Goal: Task Accomplishment & Management: Manage account settings

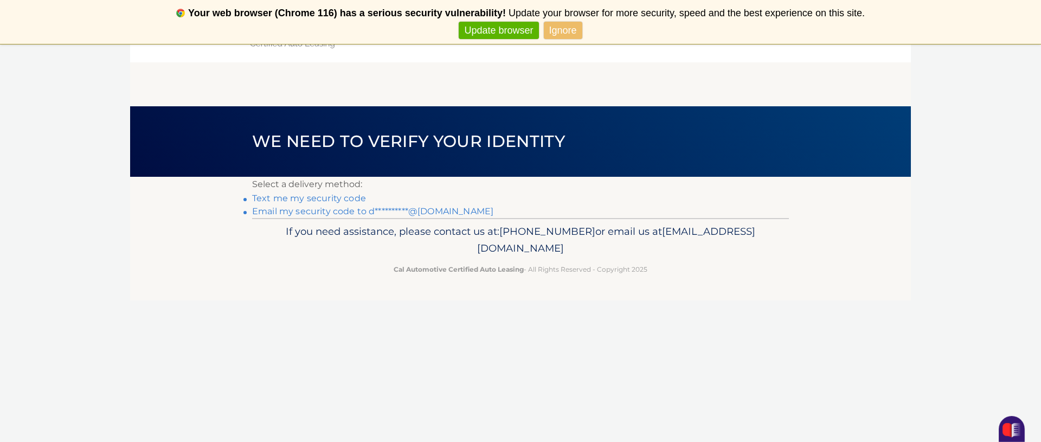
click at [519, 25] on link "Update browser" at bounding box center [499, 31] width 80 height 18
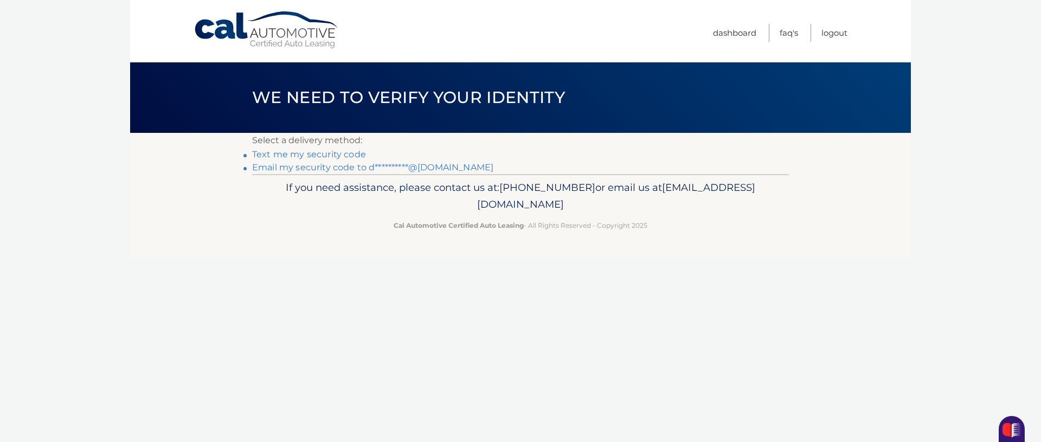
click at [351, 170] on link "**********" at bounding box center [372, 167] width 241 height 10
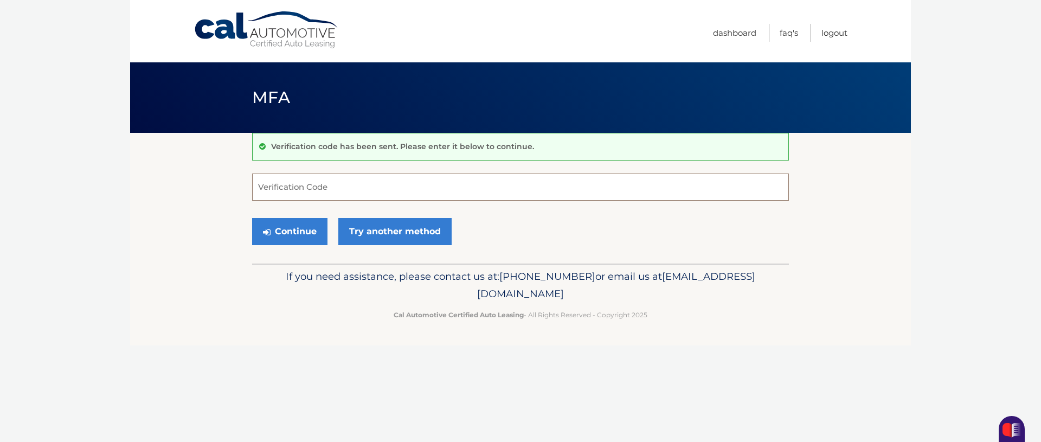
click at [272, 190] on input "Verification Code" at bounding box center [520, 187] width 537 height 27
type input "308127"
click at [298, 234] on button "Continue" at bounding box center [289, 231] width 75 height 27
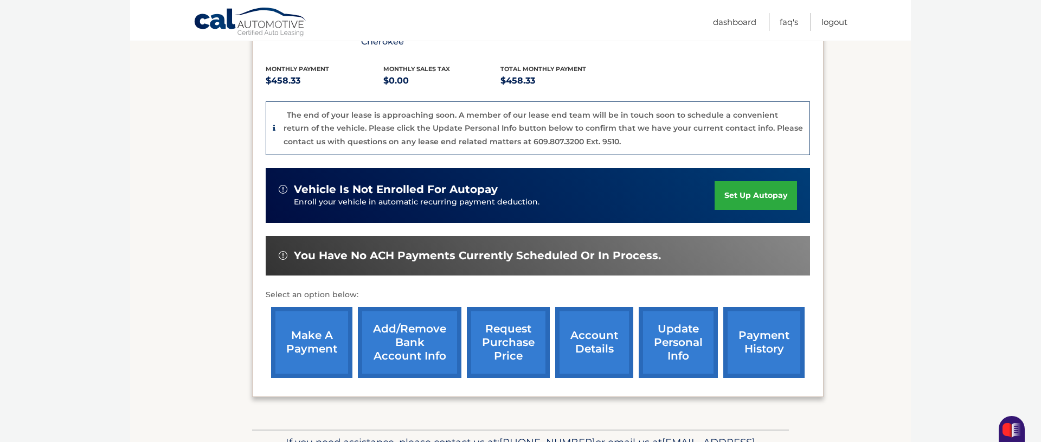
scroll to position [298, 0]
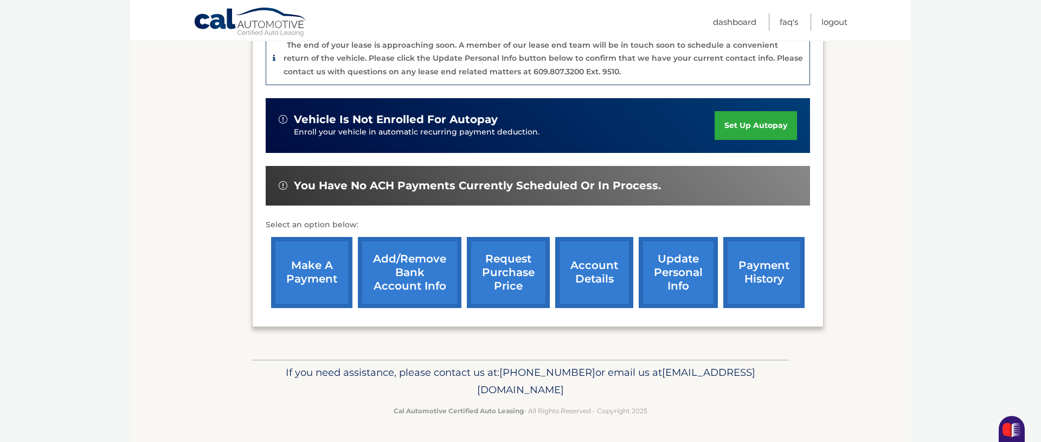
click at [287, 286] on link "make a payment" at bounding box center [311, 272] width 81 height 71
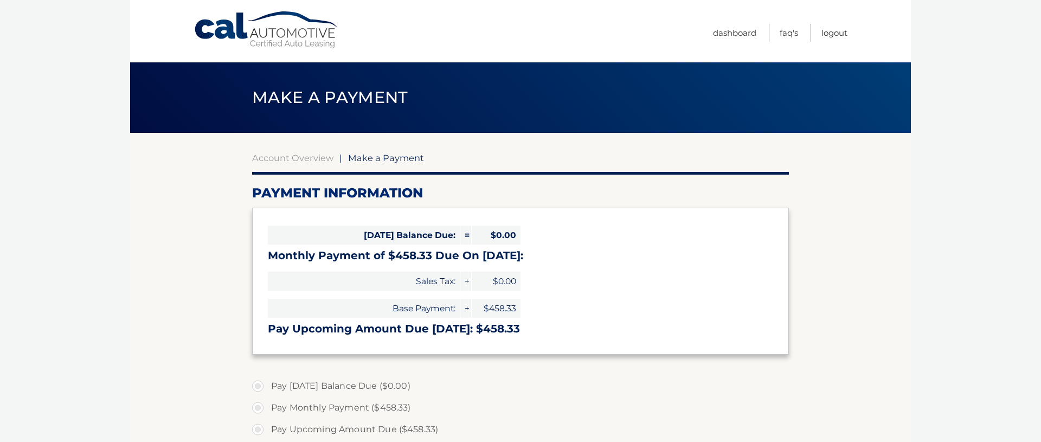
select select "YmQyMGI4MjctMzQ4Yi00MDlmLWEyZGEtZjRmYTY0YWY1YjZk"
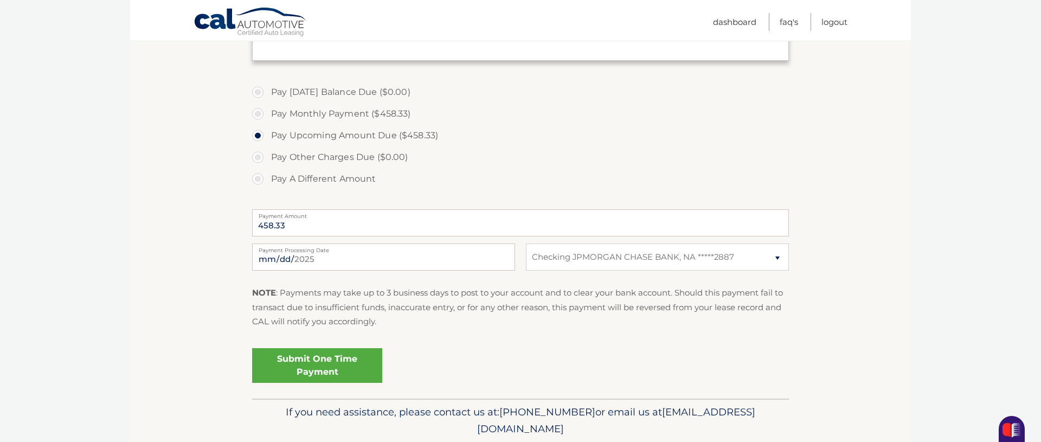
scroll to position [295, 0]
click at [291, 367] on link "Submit One Time Payment" at bounding box center [317, 363] width 130 height 35
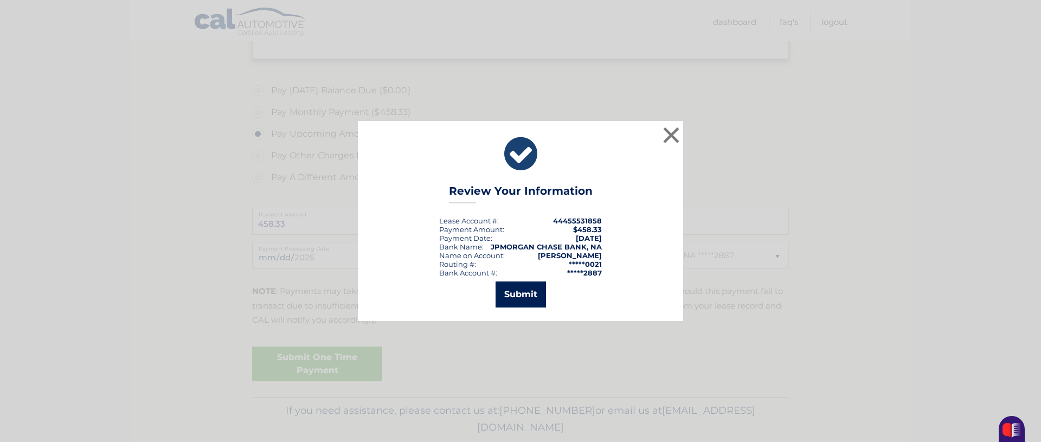
click at [533, 304] on button "Submit" at bounding box center [521, 294] width 50 height 26
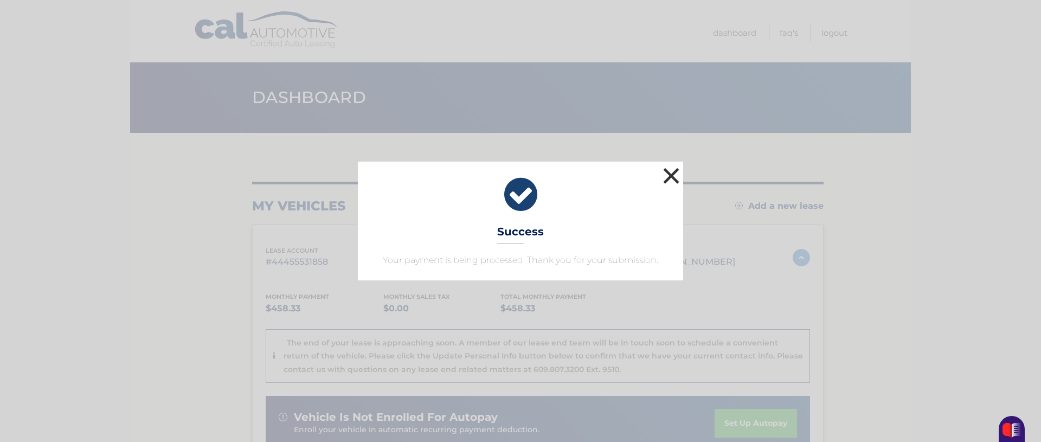
click at [672, 172] on button "×" at bounding box center [671, 176] width 22 height 22
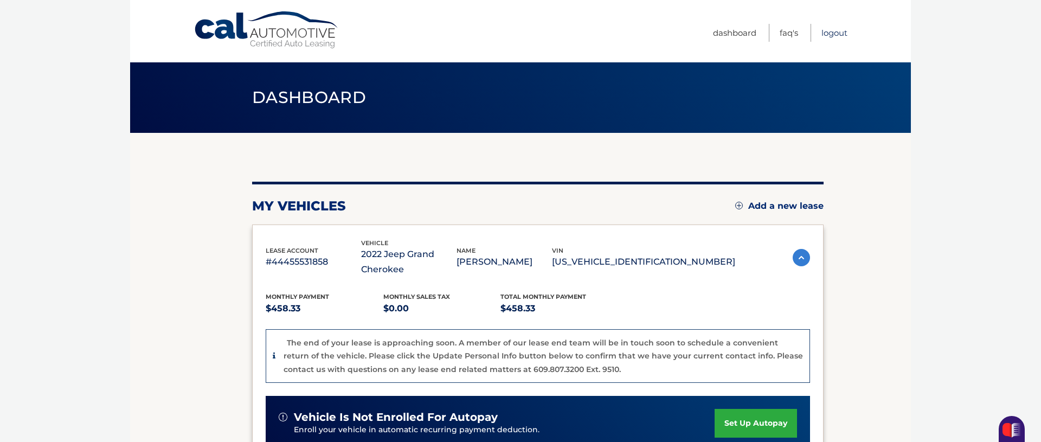
click at [833, 33] on link "Logout" at bounding box center [834, 33] width 26 height 18
